Goal: Task Accomplishment & Management: Complete application form

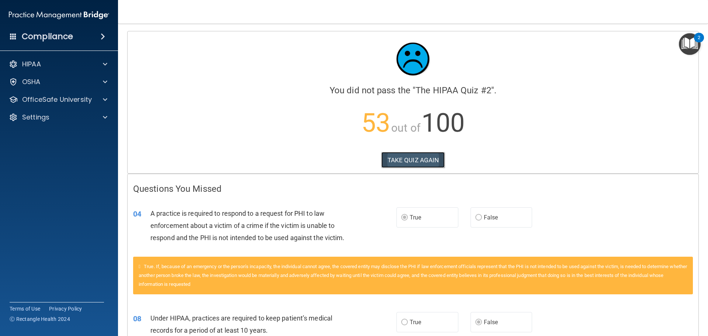
click at [404, 156] on button "TAKE QUIZ AGAIN" at bounding box center [413, 160] width 64 height 16
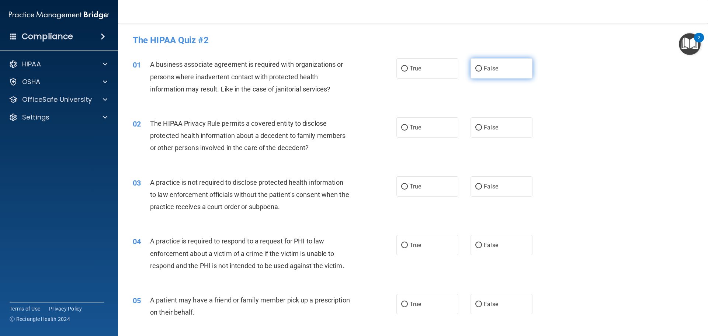
click at [497, 62] on label "False" at bounding box center [502, 68] width 62 height 20
click at [482, 66] on input "False" at bounding box center [478, 69] width 7 height 6
radio input "true"
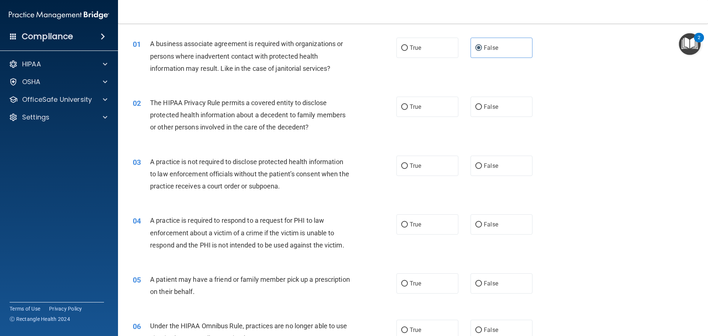
scroll to position [37, 0]
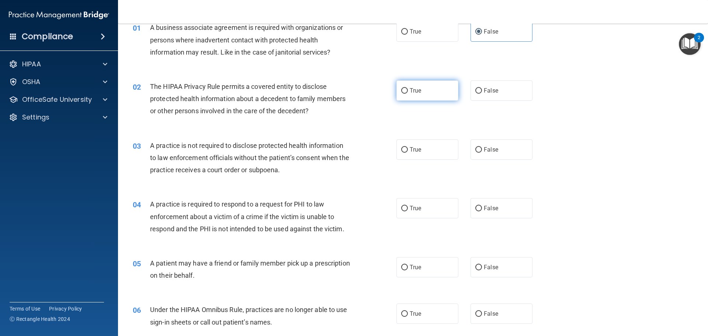
click at [430, 95] on label "True" at bounding box center [427, 90] width 62 height 20
click at [408, 94] on input "True" at bounding box center [404, 91] width 7 height 6
radio input "true"
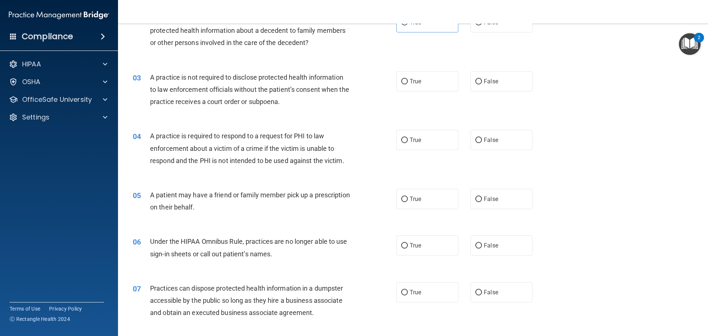
scroll to position [111, 0]
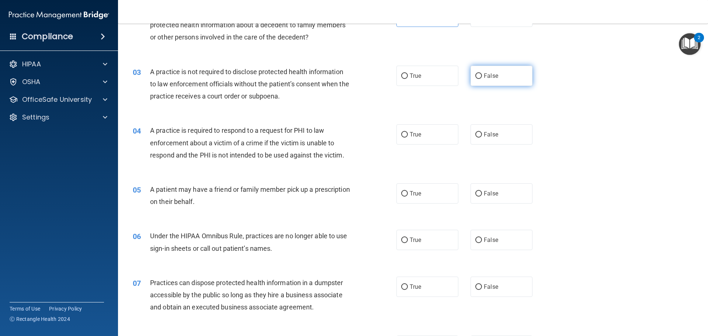
click at [493, 72] on label "False" at bounding box center [502, 76] width 62 height 20
click at [482, 73] on input "False" at bounding box center [478, 76] width 7 height 6
radio input "true"
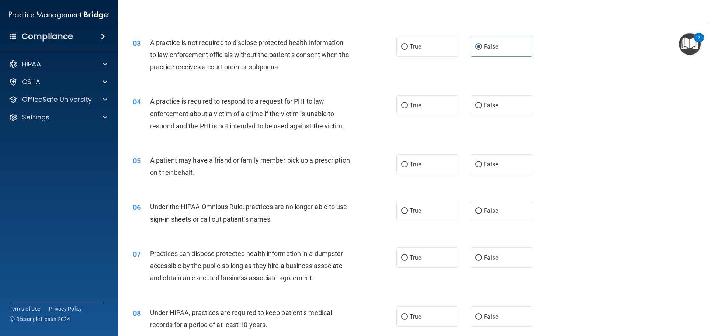
scroll to position [184, 0]
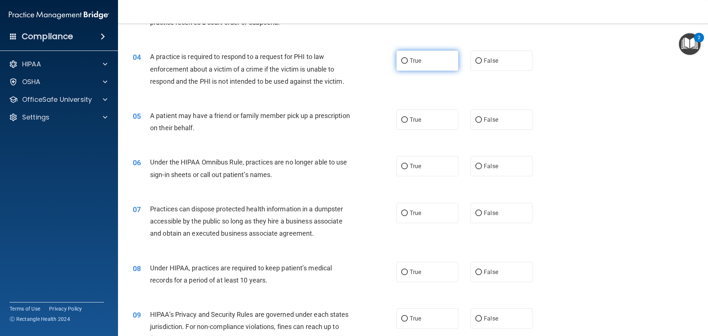
click at [404, 57] on label "True" at bounding box center [427, 61] width 62 height 20
click at [404, 58] on input "True" at bounding box center [404, 61] width 7 height 6
radio input "true"
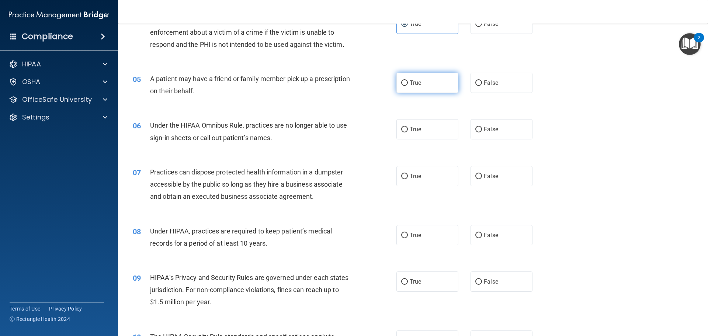
click at [401, 84] on input "True" at bounding box center [404, 83] width 7 height 6
radio input "true"
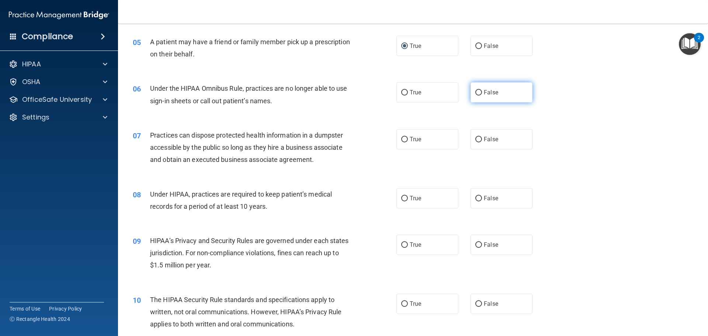
click at [477, 94] on input "False" at bounding box center [478, 93] width 7 height 6
radio input "true"
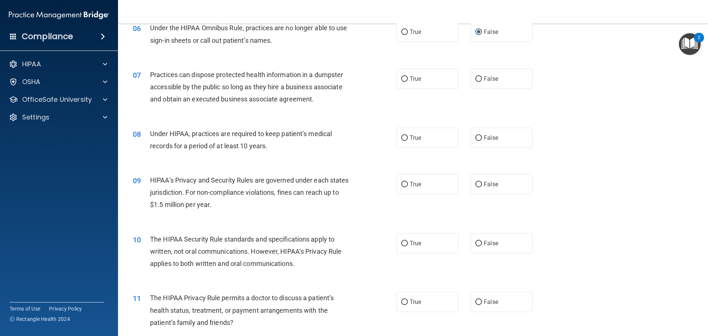
scroll to position [332, 0]
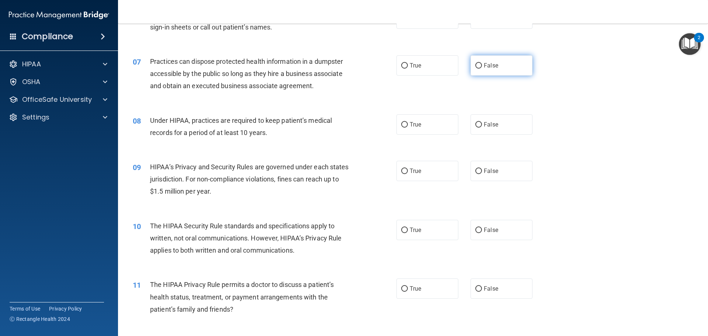
click at [484, 69] on span "False" at bounding box center [491, 65] width 14 height 7
click at [482, 69] on input "False" at bounding box center [478, 66] width 7 height 6
radio input "true"
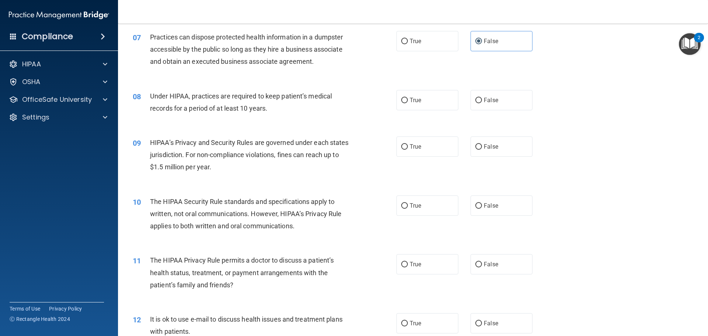
scroll to position [369, 0]
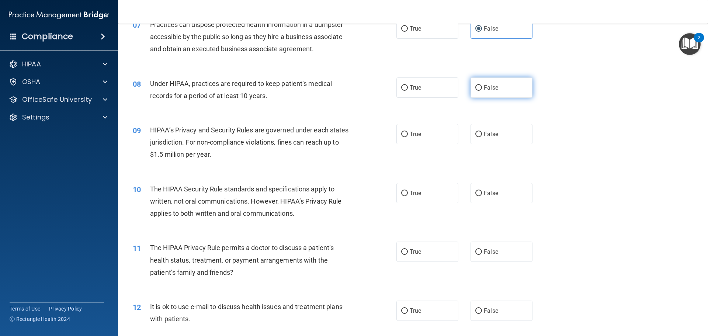
click at [491, 82] on label "False" at bounding box center [502, 87] width 62 height 20
click at [482, 85] on input "False" at bounding box center [478, 88] width 7 height 6
radio input "true"
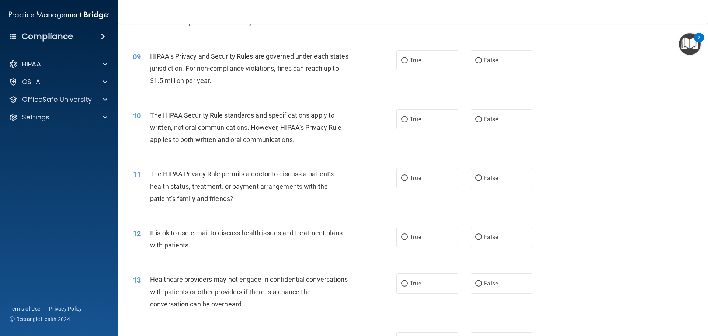
scroll to position [406, 0]
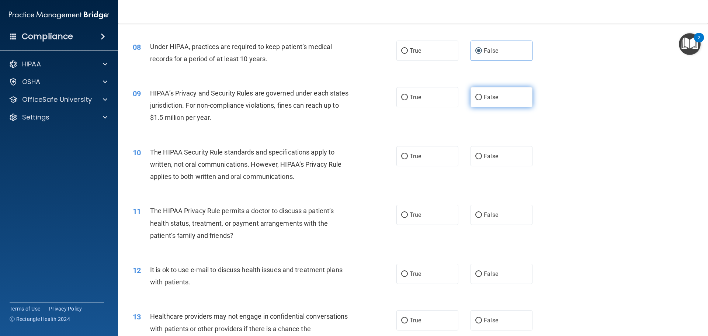
click at [490, 104] on label "False" at bounding box center [502, 97] width 62 height 20
click at [482, 100] on input "False" at bounding box center [478, 98] width 7 height 6
radio input "true"
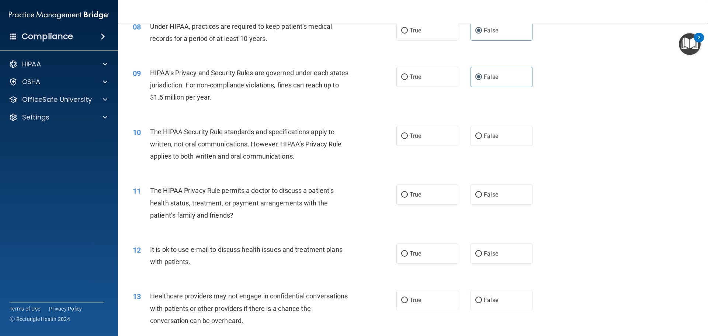
scroll to position [443, 0]
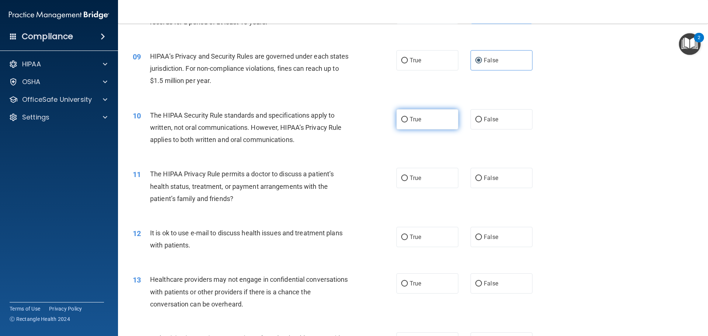
click at [411, 117] on span "True" at bounding box center [415, 119] width 11 height 7
click at [408, 117] on input "True" at bounding box center [404, 120] width 7 height 6
radio input "true"
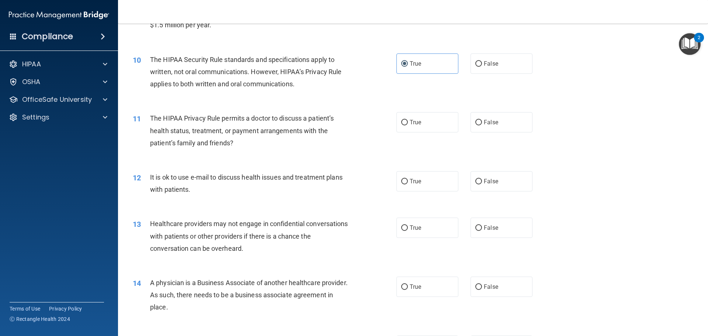
scroll to position [516, 0]
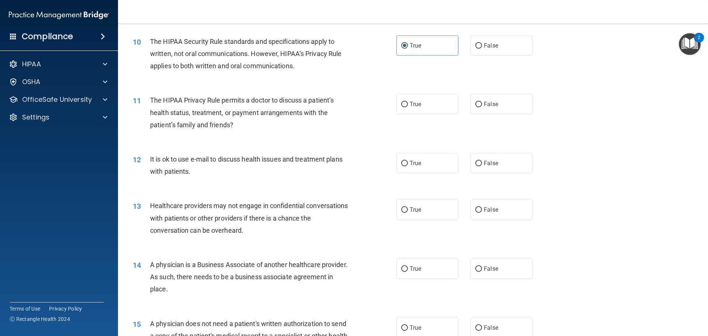
click at [374, 82] on div "10 The HIPAA Security Rule standards and specifications apply to written, not o…" at bounding box center [413, 55] width 572 height 59
click at [401, 103] on input "True" at bounding box center [404, 105] width 7 height 6
radio input "true"
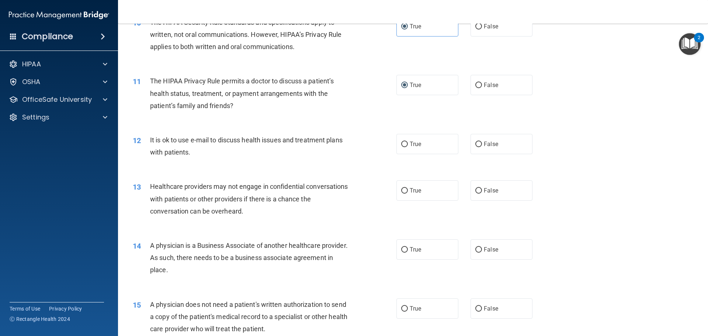
scroll to position [553, 0]
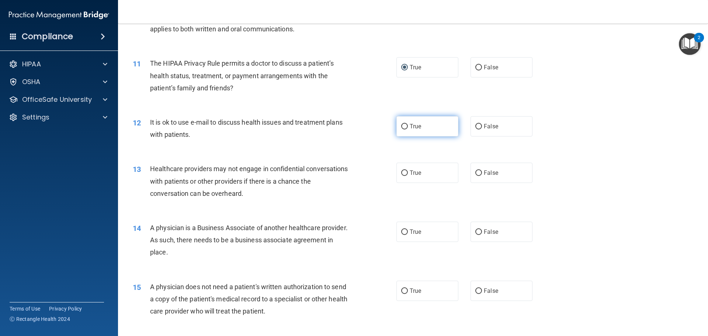
click at [423, 131] on label "True" at bounding box center [427, 126] width 62 height 20
click at [408, 129] on input "True" at bounding box center [404, 127] width 7 height 6
radio input "true"
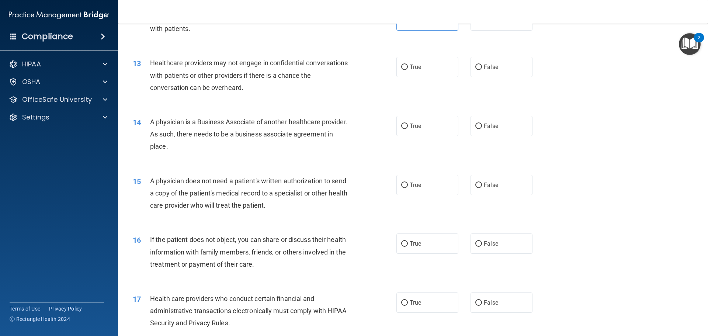
scroll to position [664, 0]
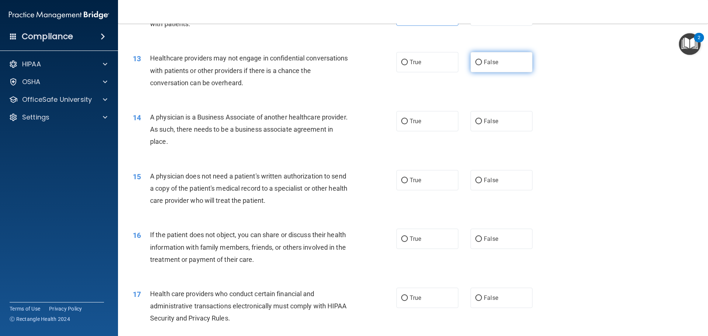
click at [490, 70] on label "False" at bounding box center [502, 62] width 62 height 20
click at [482, 65] on input "False" at bounding box center [478, 63] width 7 height 6
radio input "true"
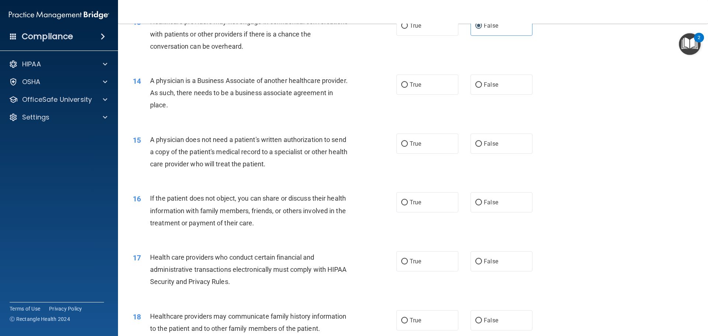
scroll to position [701, 0]
click at [476, 90] on label "False" at bounding box center [502, 84] width 62 height 20
click at [476, 87] on input "False" at bounding box center [478, 85] width 7 height 6
radio input "true"
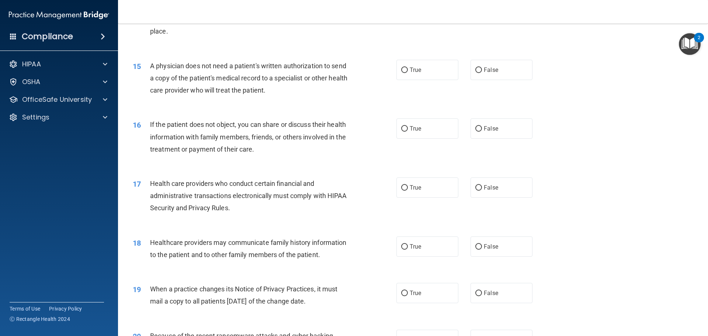
scroll to position [775, 0]
click at [409, 73] on label "True" at bounding box center [427, 69] width 62 height 20
click at [408, 73] on input "True" at bounding box center [404, 70] width 7 height 6
radio input "true"
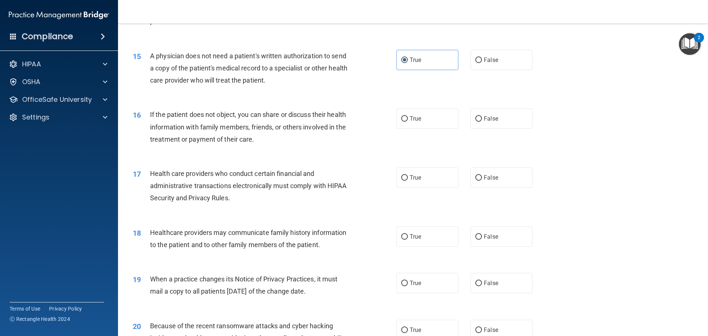
scroll to position [811, 0]
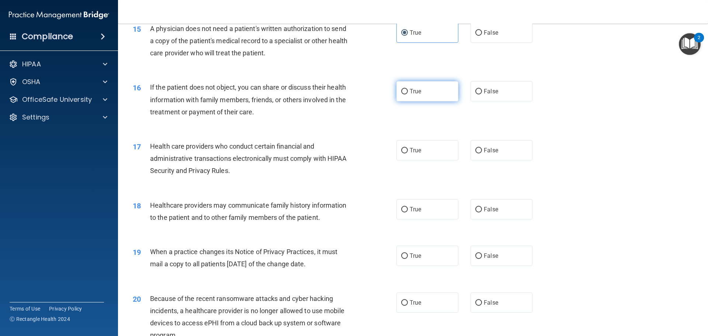
click at [404, 89] on input "True" at bounding box center [404, 92] width 7 height 6
radio input "true"
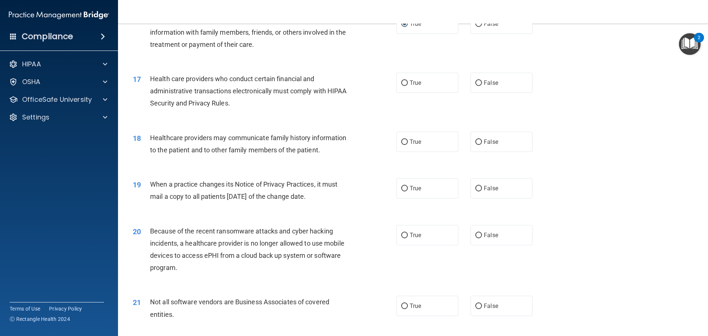
scroll to position [885, 0]
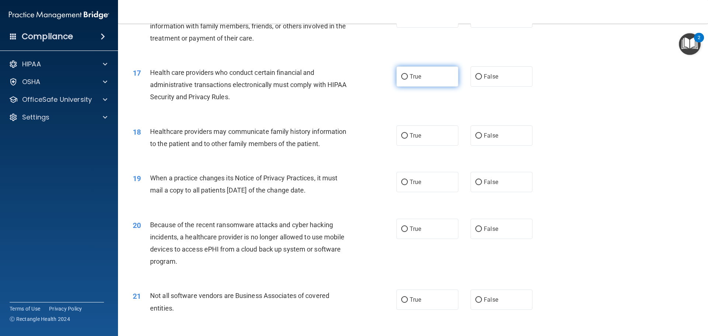
click at [396, 80] on label "True" at bounding box center [427, 76] width 62 height 20
click at [401, 80] on input "True" at bounding box center [404, 77] width 7 height 6
radio input "true"
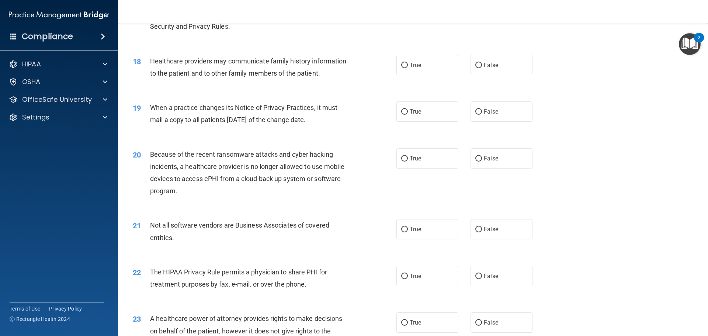
scroll to position [959, 0]
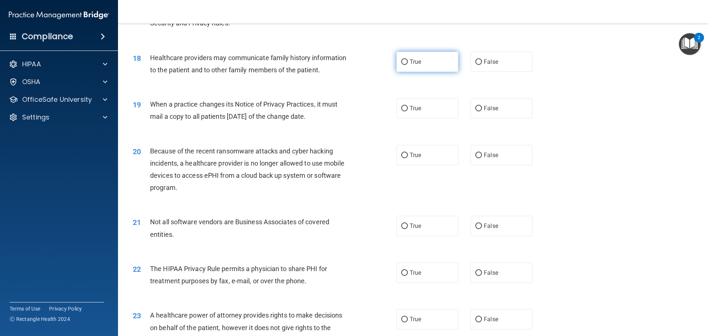
click at [404, 71] on label "True" at bounding box center [427, 62] width 62 height 20
click at [404, 65] on input "True" at bounding box center [404, 62] width 7 height 6
radio input "true"
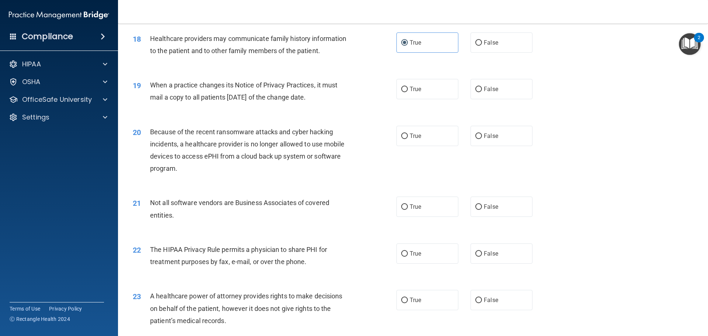
scroll to position [996, 0]
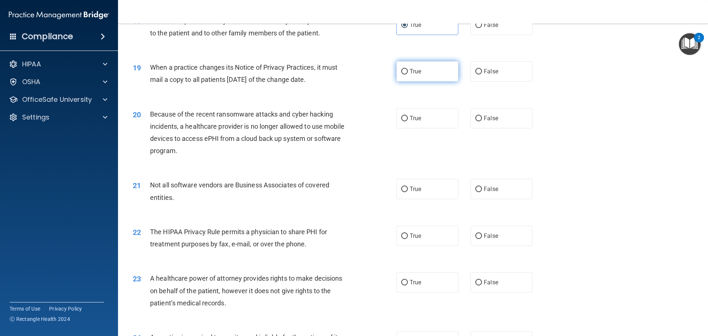
click at [400, 77] on label "True" at bounding box center [427, 71] width 62 height 20
click at [401, 75] on input "True" at bounding box center [404, 72] width 7 height 6
radio input "true"
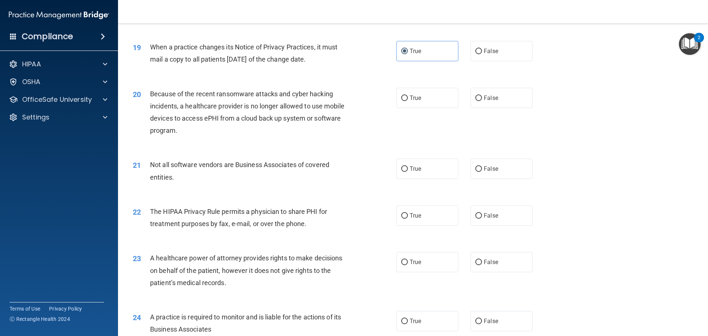
scroll to position [1033, 0]
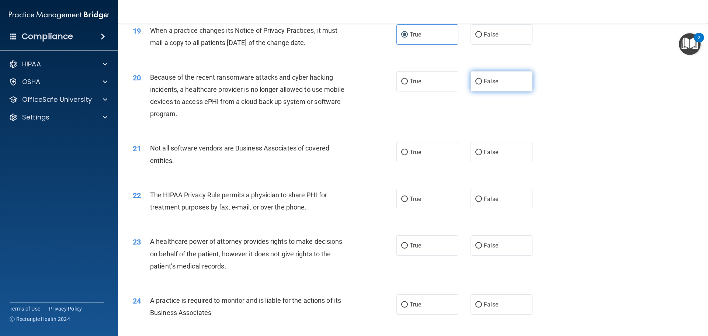
click at [488, 82] on span "False" at bounding box center [491, 81] width 14 height 7
click at [482, 82] on input "False" at bounding box center [478, 82] width 7 height 6
radio input "true"
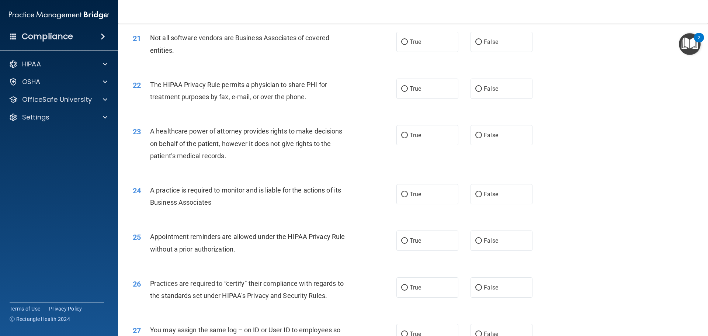
scroll to position [1143, 0]
click at [516, 42] on label "False" at bounding box center [502, 41] width 62 height 20
click at [482, 42] on input "False" at bounding box center [478, 42] width 7 height 6
radio input "true"
click at [403, 84] on label "True" at bounding box center [427, 88] width 62 height 20
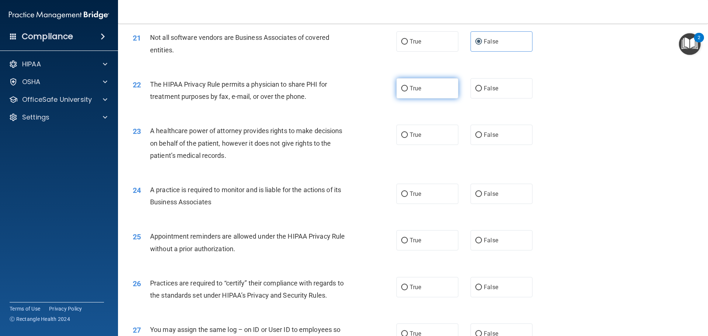
click at [403, 86] on input "True" at bounding box center [404, 89] width 7 height 6
radio input "true"
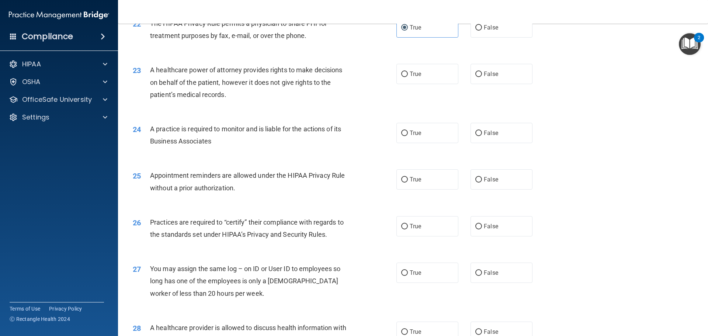
scroll to position [1217, 0]
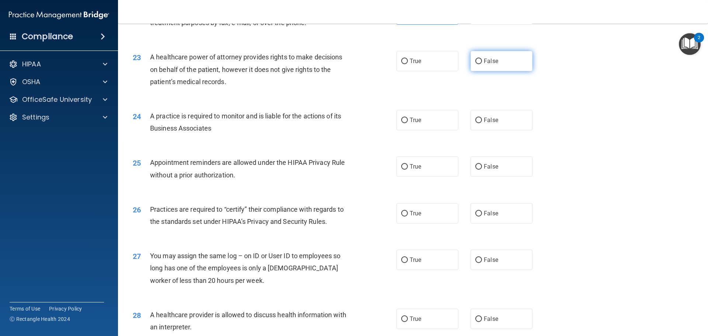
click at [473, 66] on label "False" at bounding box center [502, 61] width 62 height 20
click at [475, 64] on input "False" at bounding box center [478, 62] width 7 height 6
radio input "true"
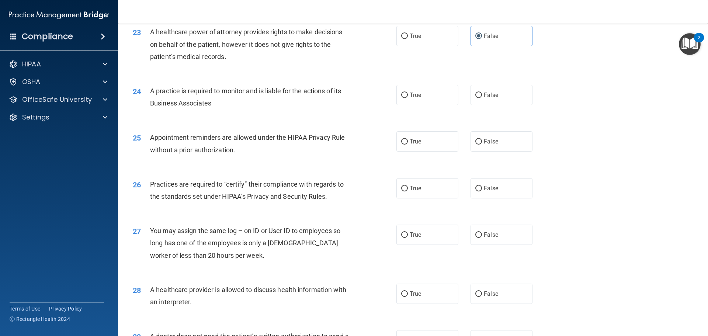
scroll to position [1254, 0]
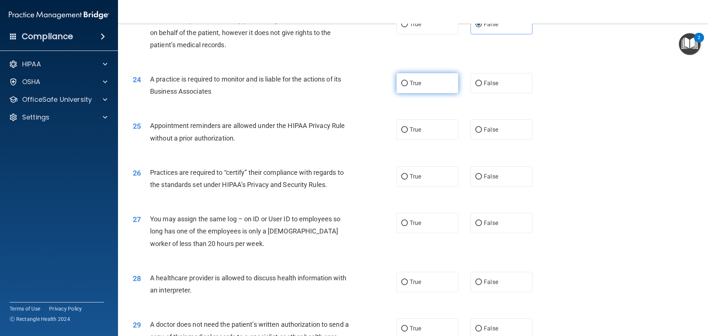
click at [402, 88] on label "True" at bounding box center [427, 83] width 62 height 20
click at [402, 86] on input "True" at bounding box center [404, 84] width 7 height 6
radio input "true"
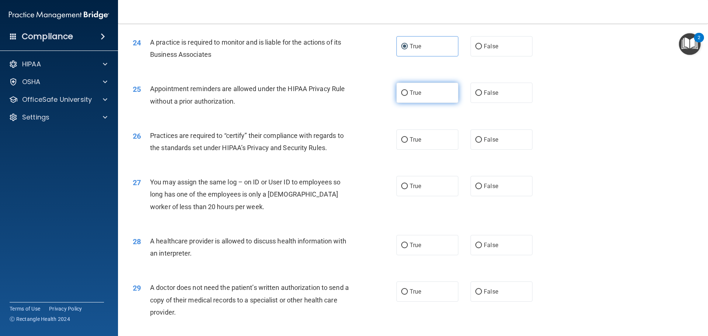
click at [413, 91] on span "True" at bounding box center [415, 92] width 11 height 7
click at [408, 91] on input "True" at bounding box center [404, 93] width 7 height 6
radio input "true"
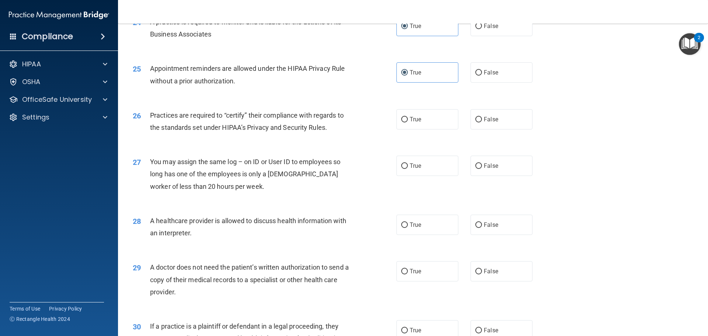
scroll to position [1328, 0]
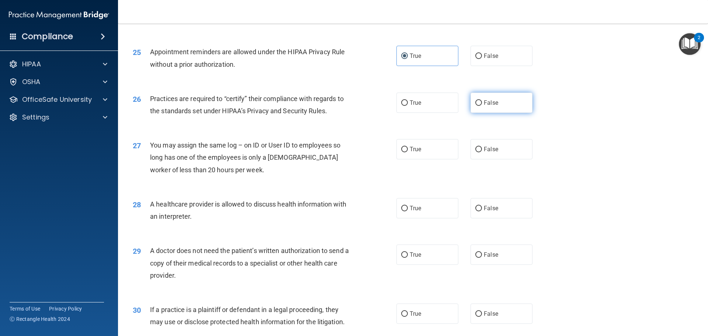
click at [488, 107] on label "False" at bounding box center [502, 103] width 62 height 20
click at [482, 106] on input "False" at bounding box center [478, 103] width 7 height 6
radio input "true"
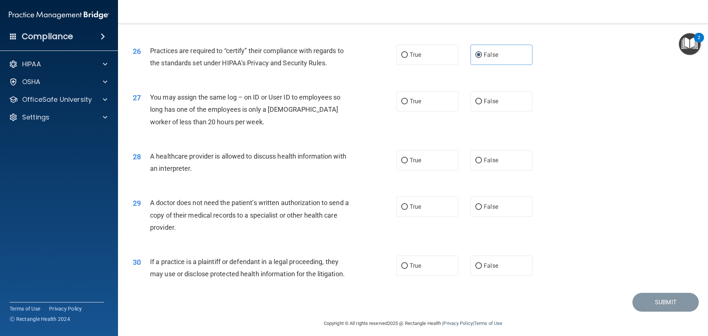
scroll to position [1381, 0]
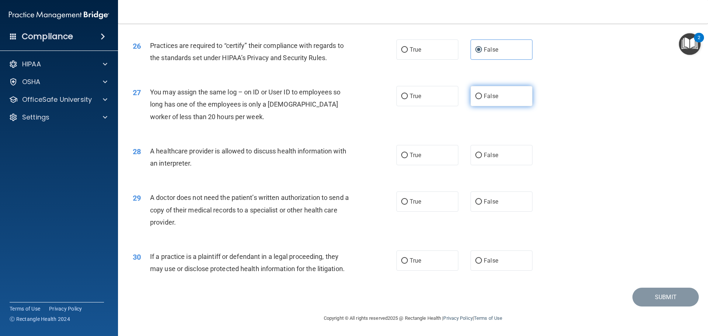
click at [484, 98] on span "False" at bounding box center [491, 96] width 14 height 7
click at [481, 98] on input "False" at bounding box center [478, 97] width 7 height 6
radio input "true"
click at [412, 155] on span "True" at bounding box center [415, 155] width 11 height 7
click at [408, 155] on input "True" at bounding box center [404, 156] width 7 height 6
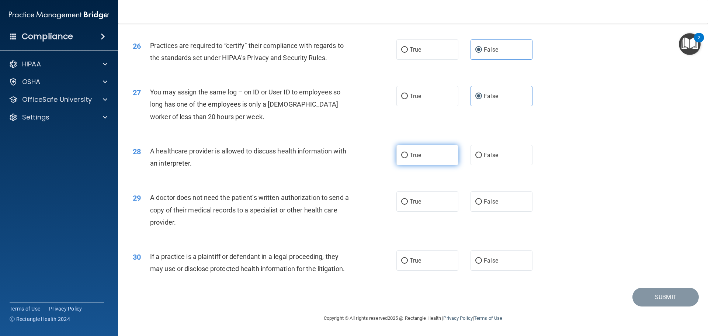
radio input "true"
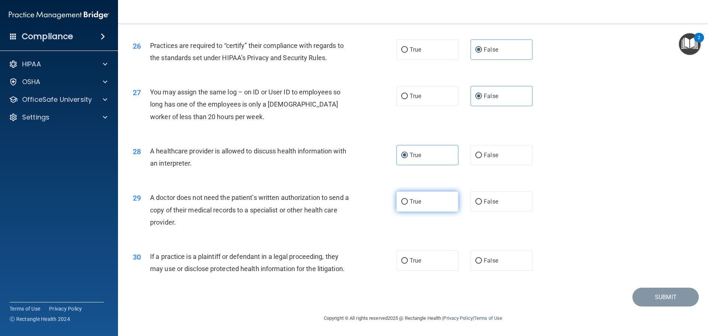
click at [413, 202] on span "True" at bounding box center [415, 201] width 11 height 7
click at [408, 202] on input "True" at bounding box center [404, 202] width 7 height 6
radio input "true"
click at [410, 262] on span "True" at bounding box center [415, 260] width 11 height 7
click at [408, 262] on input "True" at bounding box center [404, 261] width 7 height 6
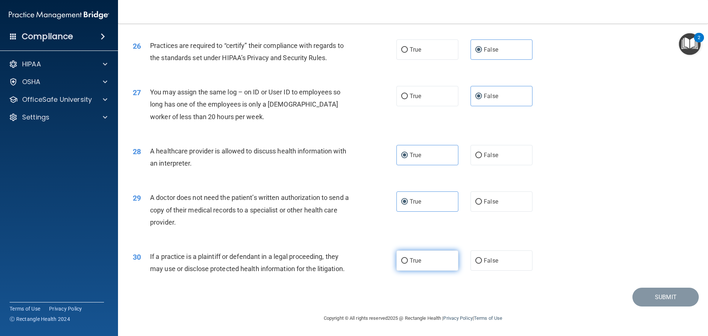
radio input "true"
click at [646, 298] on button "Submit" at bounding box center [666, 297] width 66 height 19
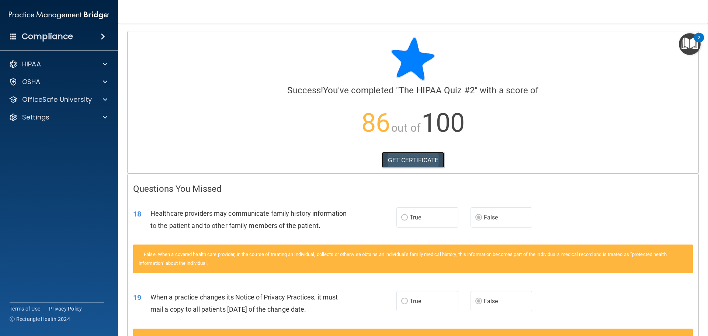
click at [413, 157] on link "GET CERTIFICATE" at bounding box center [413, 160] width 63 height 16
click at [84, 65] on div "HIPAA" at bounding box center [48, 64] width 91 height 9
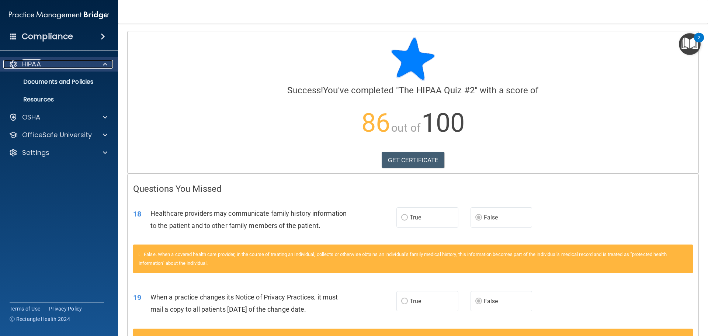
click at [84, 65] on div "HIPAA" at bounding box center [48, 64] width 91 height 9
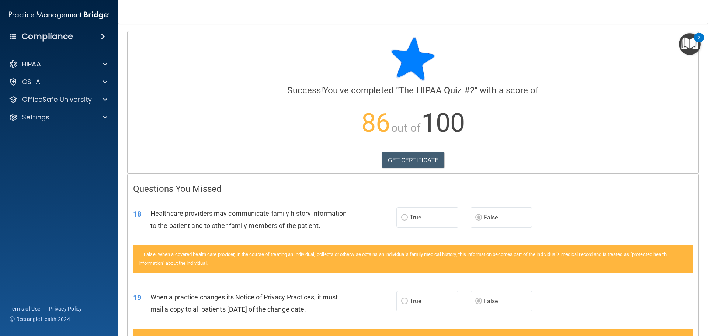
click at [82, 37] on div "Compliance" at bounding box center [59, 36] width 118 height 16
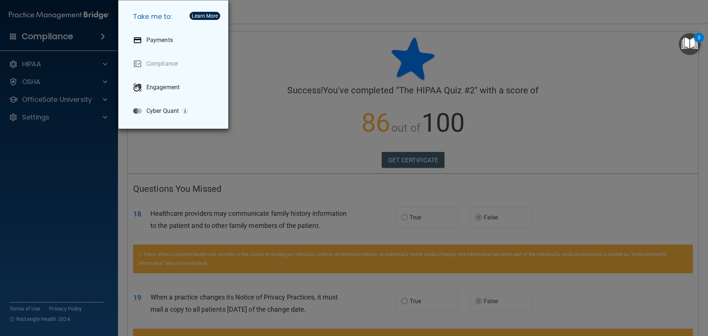
click at [82, 37] on div "Take me to: Payments Compliance Engagement Cyber Quant" at bounding box center [354, 168] width 708 height 336
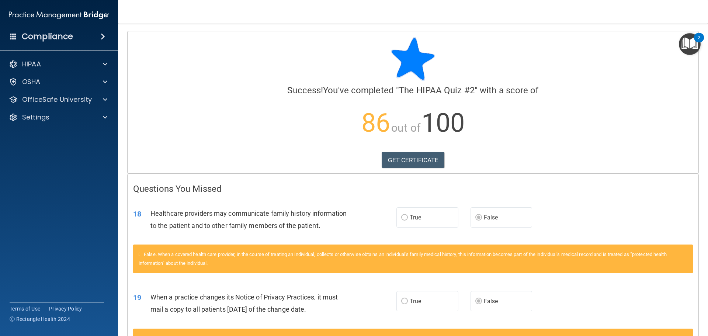
click at [17, 35] on div "Compliance" at bounding box center [59, 36] width 118 height 16
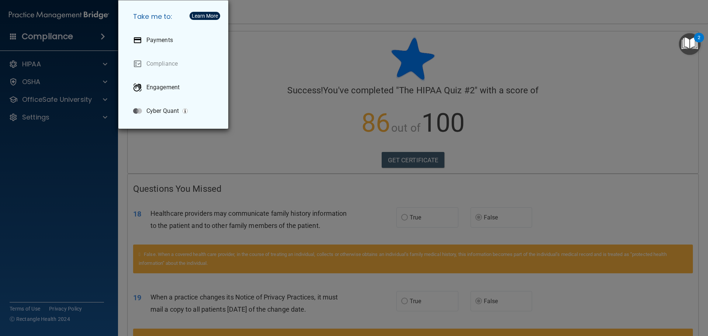
click at [17, 35] on div "Take me to: Payments Compliance Engagement Cyber Quant" at bounding box center [354, 168] width 708 height 336
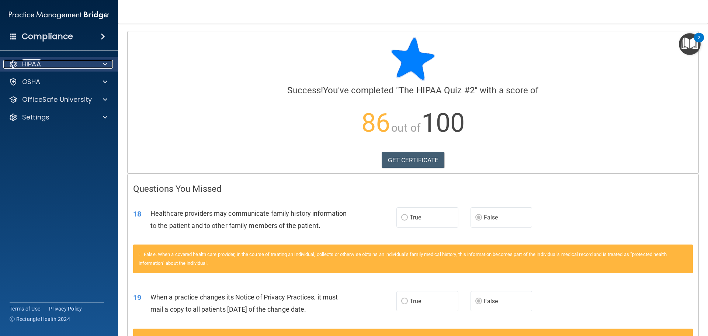
click at [30, 64] on p "HIPAA" at bounding box center [31, 64] width 19 height 9
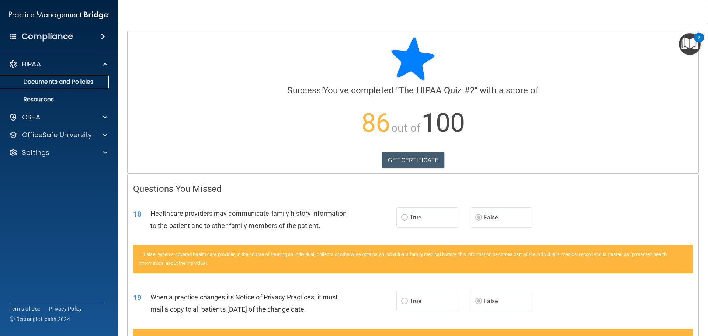
click at [42, 78] on p "Documents and Policies" at bounding box center [55, 81] width 101 height 7
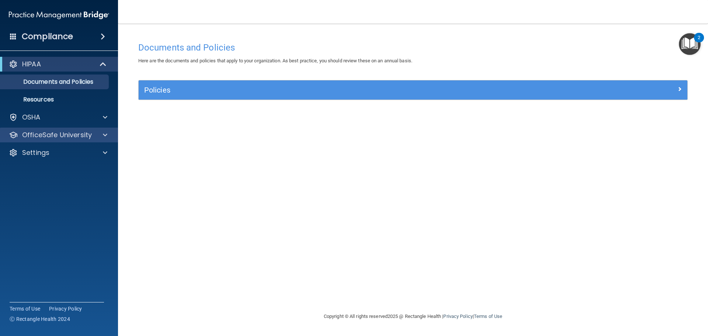
click at [51, 139] on div "OfficeSafe University" at bounding box center [59, 135] width 118 height 15
click at [61, 136] on p "OfficeSafe University" at bounding box center [57, 135] width 70 height 9
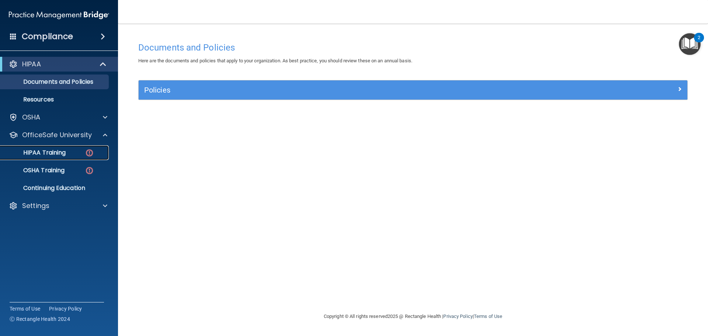
click at [83, 151] on div "HIPAA Training" at bounding box center [55, 152] width 101 height 7
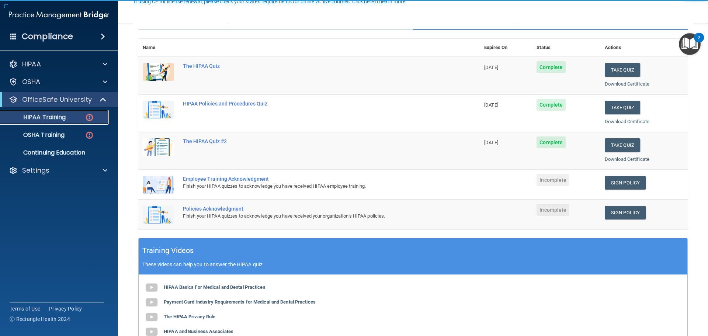
scroll to position [74, 0]
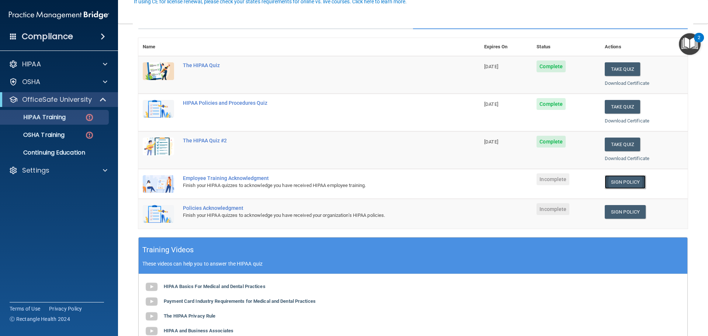
click at [619, 186] on link "Sign Policy" at bounding box center [625, 182] width 41 height 14
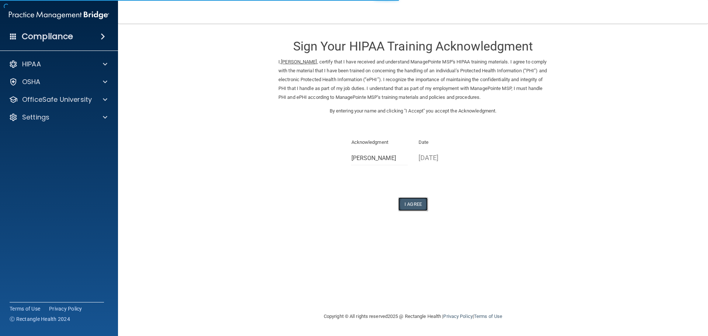
click at [419, 200] on button "I Agree" at bounding box center [413, 204] width 30 height 14
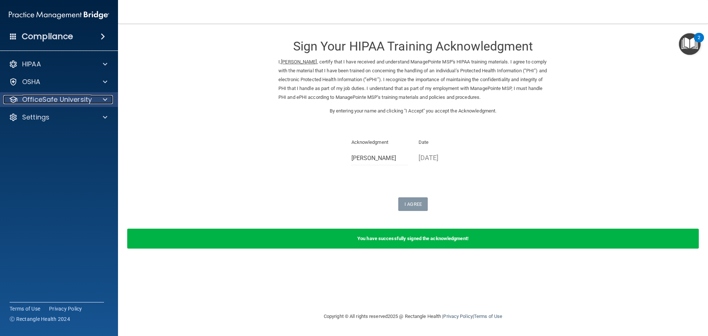
click at [83, 100] on p "OfficeSafe University" at bounding box center [57, 99] width 70 height 9
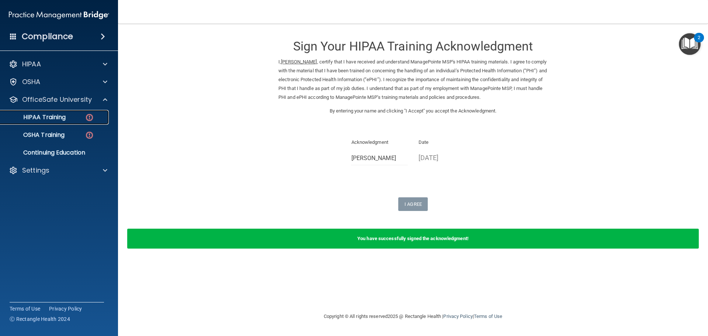
click at [70, 122] on link "HIPAA Training" at bounding box center [51, 117] width 116 height 15
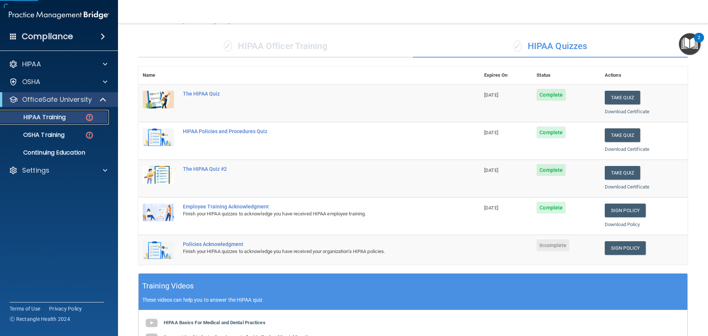
scroll to position [111, 0]
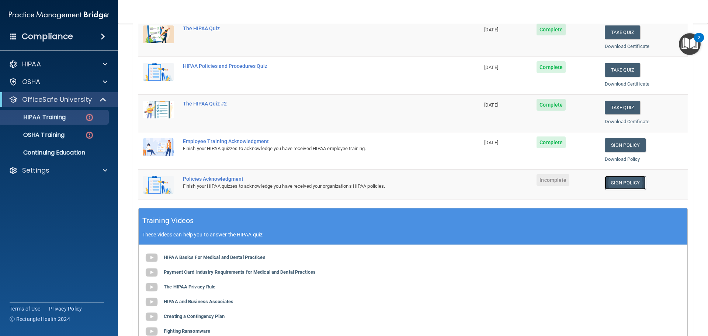
click at [610, 186] on link "Sign Policy" at bounding box center [625, 183] width 41 height 14
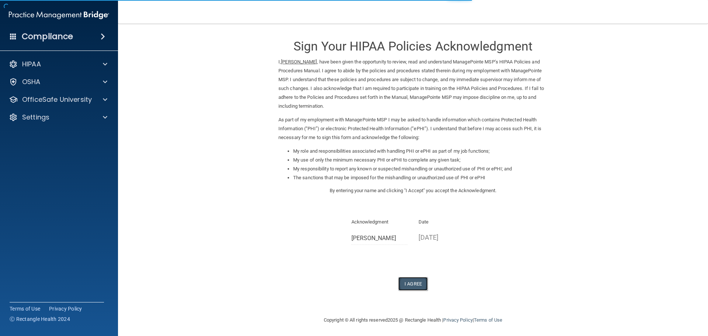
click at [408, 282] on button "I Agree" at bounding box center [413, 284] width 30 height 14
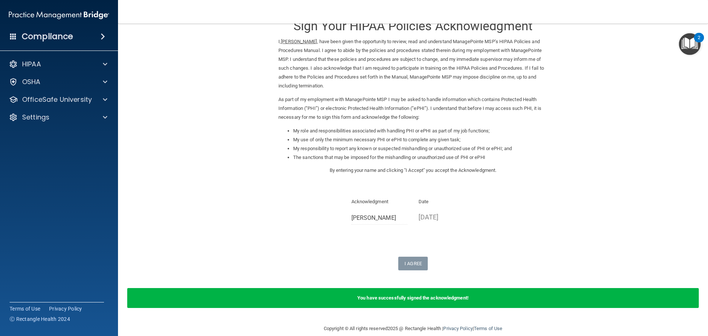
scroll to position [31, 0]
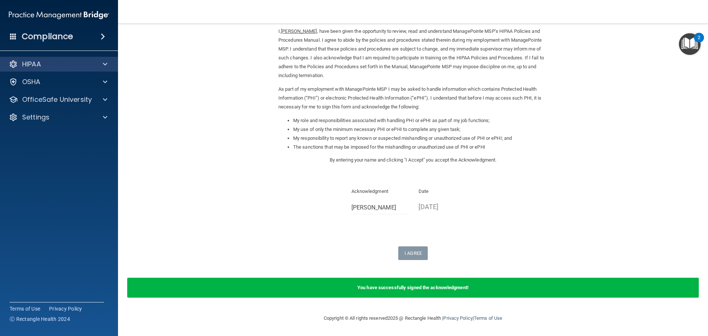
click at [43, 59] on div "HIPAA" at bounding box center [59, 64] width 118 height 15
click at [57, 91] on div "HIPAA Documents and Policies Report an Incident Business Associates Emergency P…" at bounding box center [59, 92] width 118 height 77
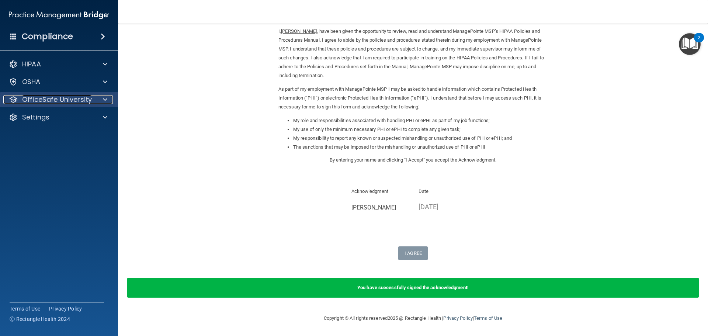
click at [59, 95] on p "OfficeSafe University" at bounding box center [57, 99] width 70 height 9
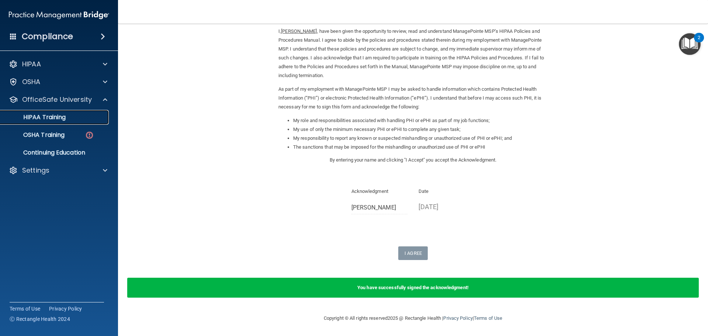
click at [61, 120] on p "HIPAA Training" at bounding box center [35, 117] width 61 height 7
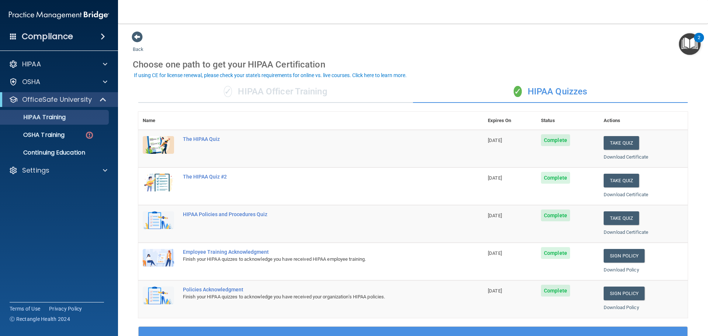
click at [318, 98] on div "✓ HIPAA Officer Training" at bounding box center [275, 92] width 275 height 22
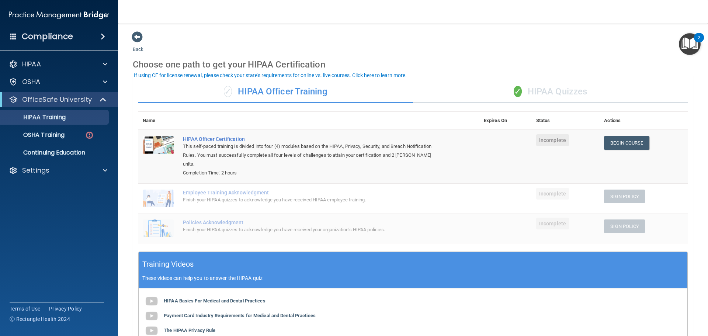
click at [562, 86] on div "✓ HIPAA Quizzes" at bounding box center [550, 92] width 275 height 22
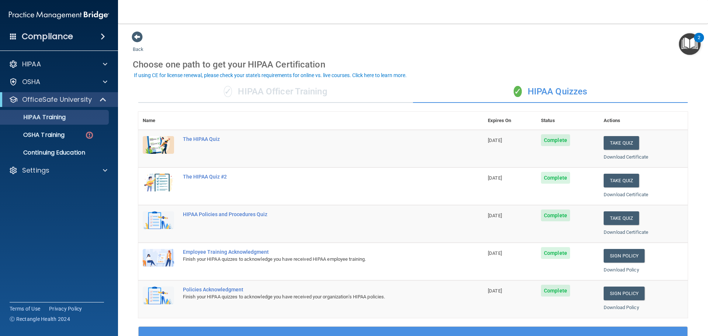
click at [262, 97] on div "✓ HIPAA Officer Training" at bounding box center [275, 92] width 275 height 22
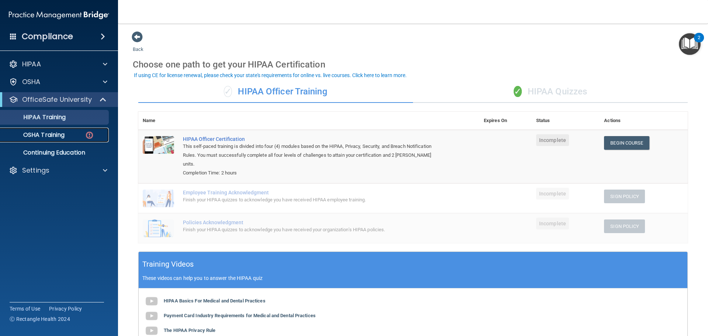
click at [62, 141] on link "OSHA Training" at bounding box center [51, 135] width 116 height 15
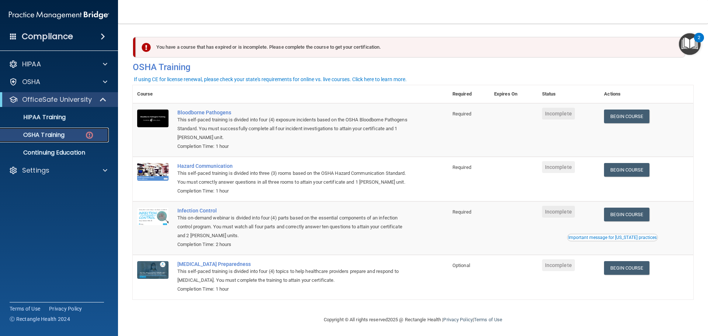
scroll to position [12, 0]
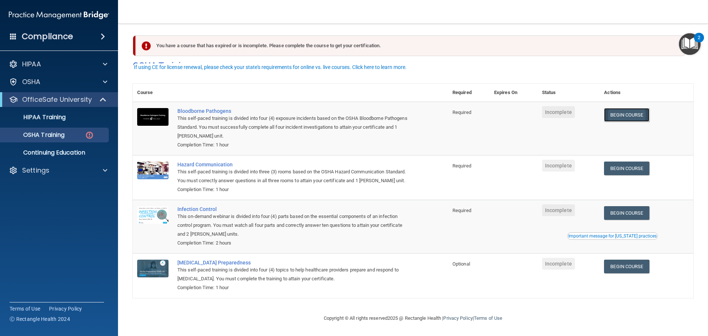
click at [621, 108] on link "Begin Course" at bounding box center [626, 115] width 45 height 14
